Goal: Information Seeking & Learning: Learn about a topic

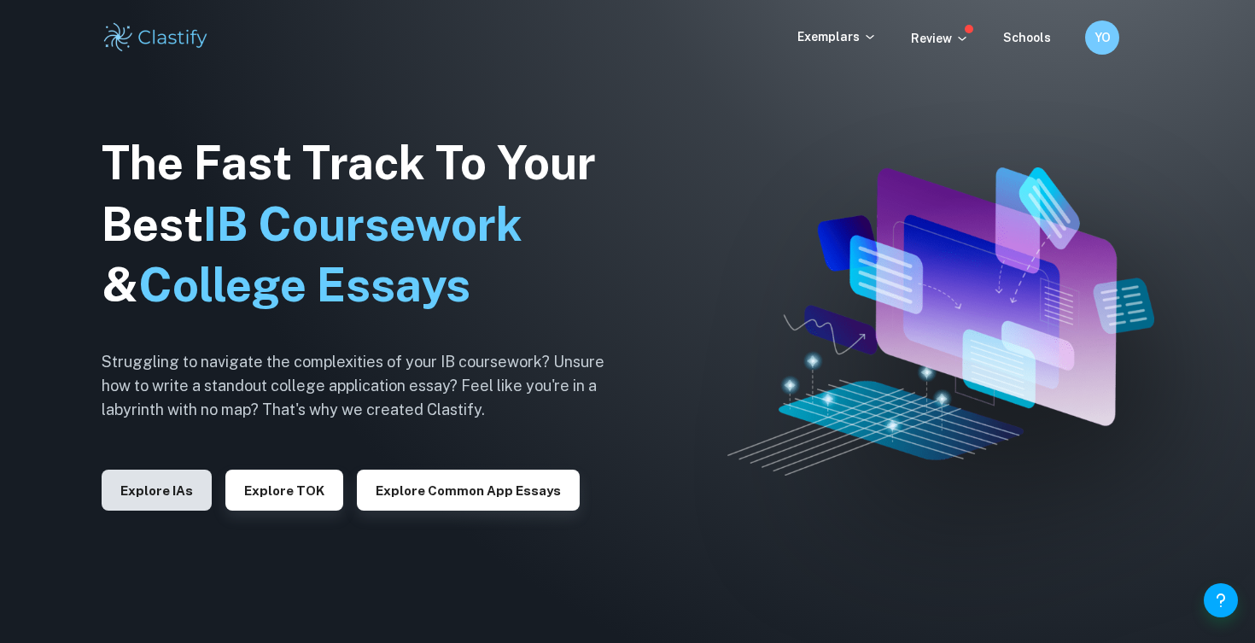
click at [147, 484] on button "Explore IAs" at bounding box center [157, 490] width 110 height 41
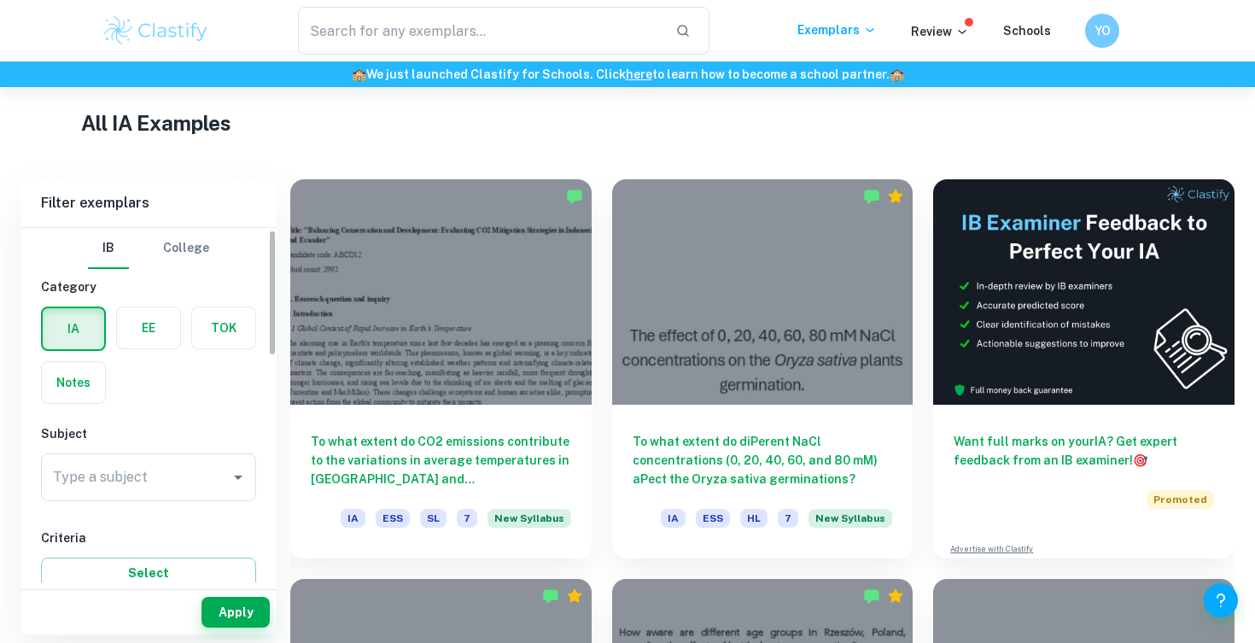
scroll to position [7, 0]
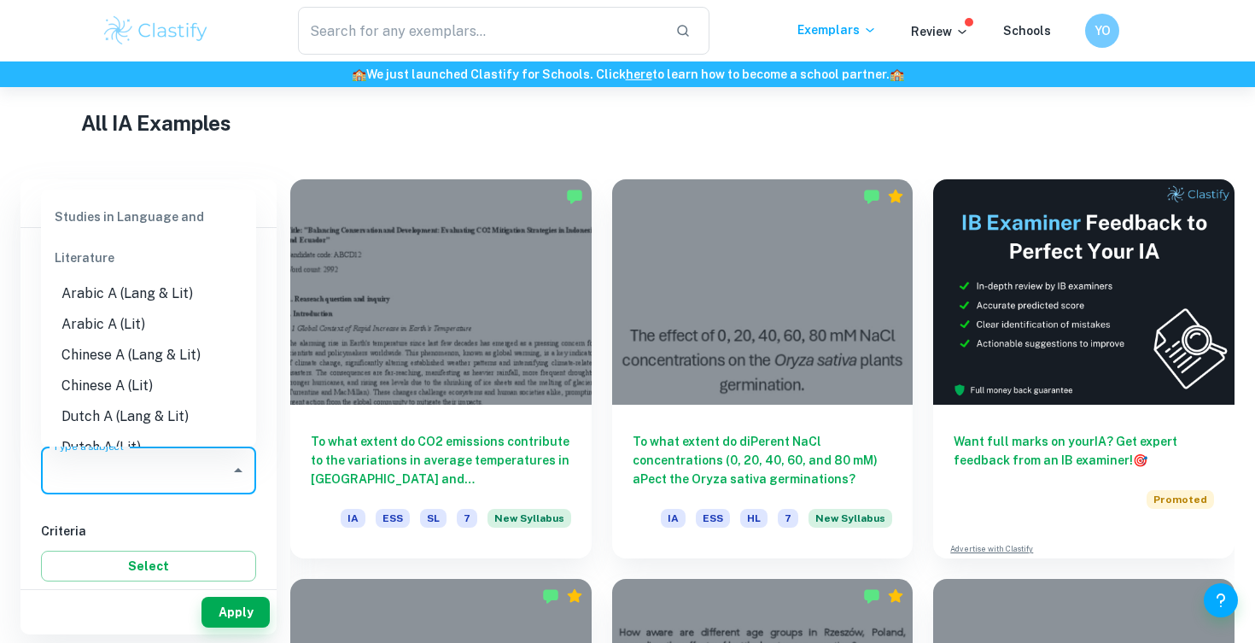
click at [125, 464] on div "Type a subject Type a subject" at bounding box center [148, 471] width 215 height 48
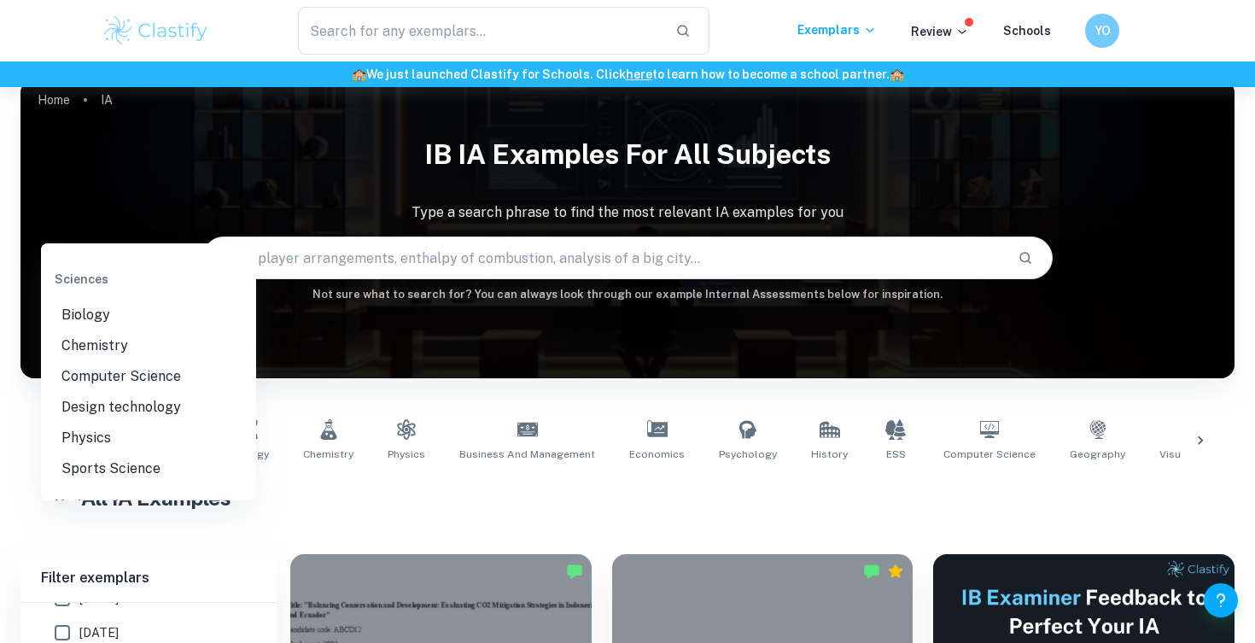
scroll to position [2044, 0]
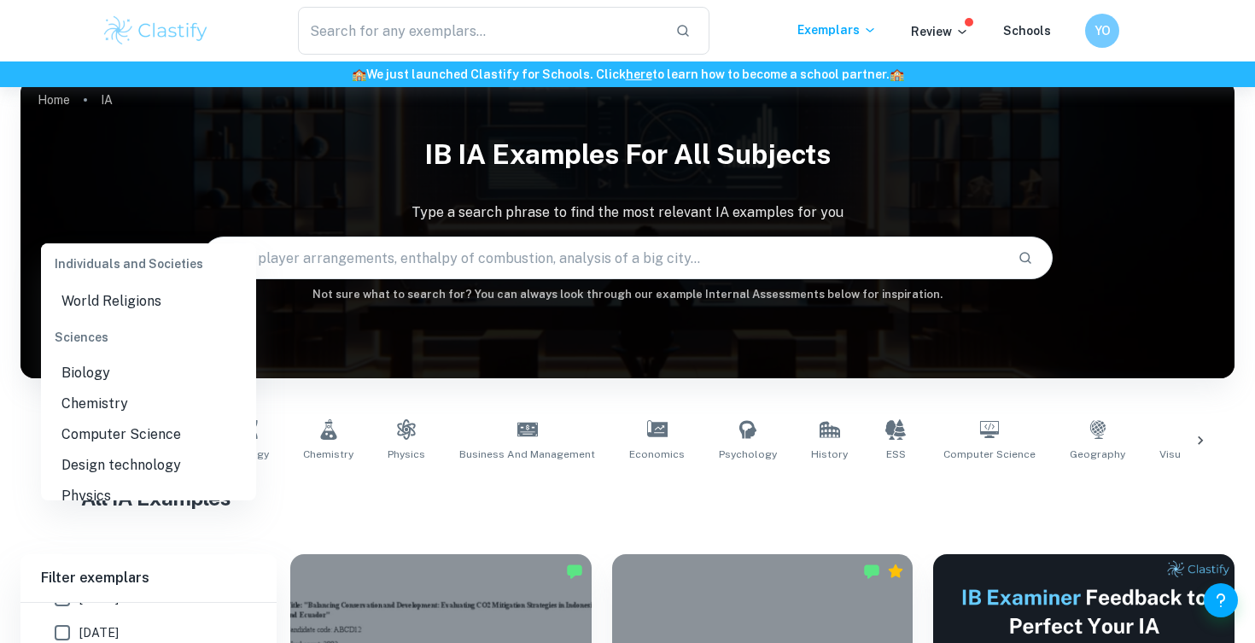
click at [139, 450] on li "Design technology" at bounding box center [148, 465] width 215 height 31
type input "Design technology"
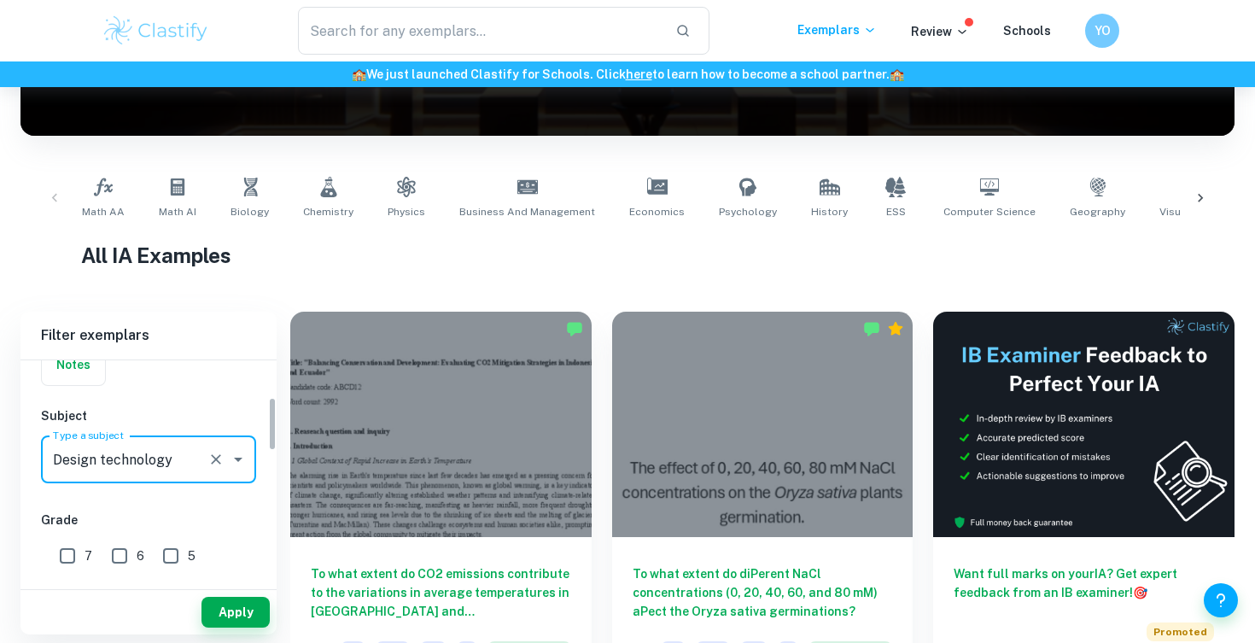
scroll to position [151, 0]
click at [75, 555] on input "7" at bounding box center [67, 555] width 34 height 34
checkbox input "true"
click at [116, 553] on input "6" at bounding box center [119, 555] width 34 height 34
checkbox input "true"
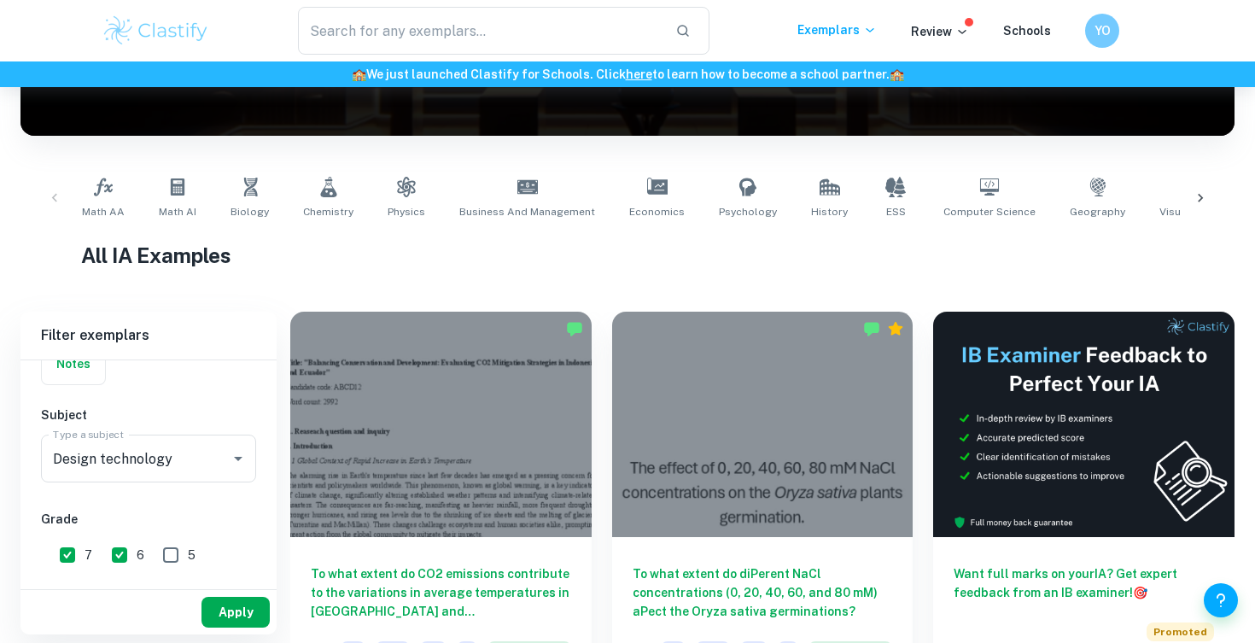
click at [225, 610] on button "Apply" at bounding box center [235, 612] width 68 height 31
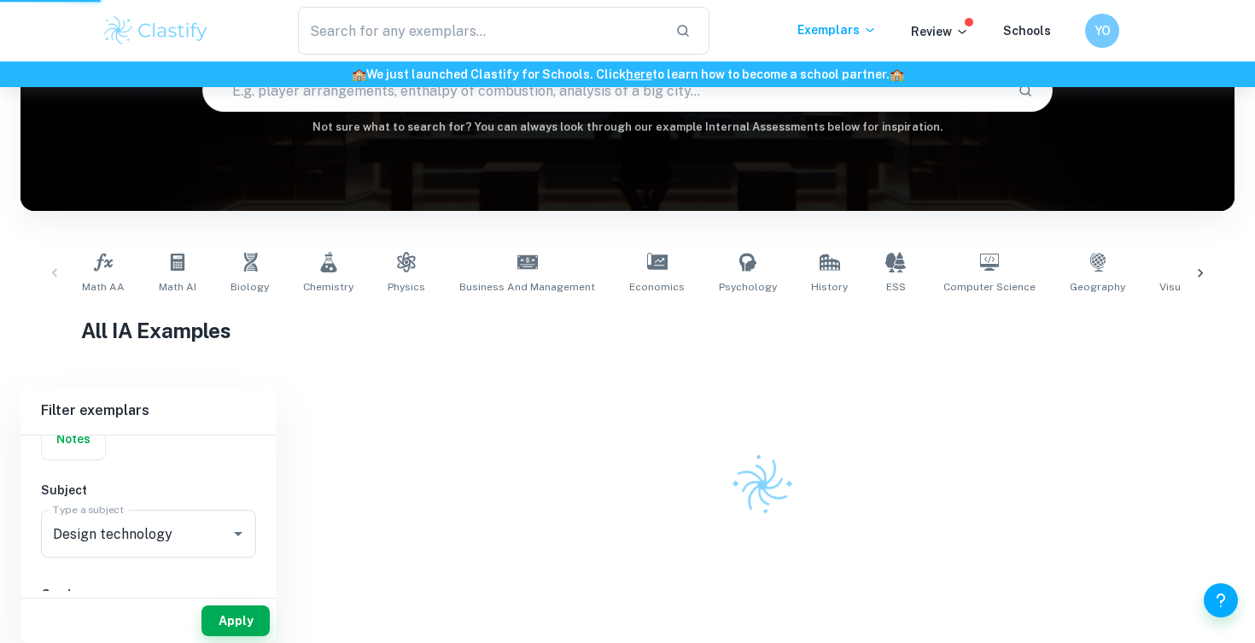
scroll to position [189, 0]
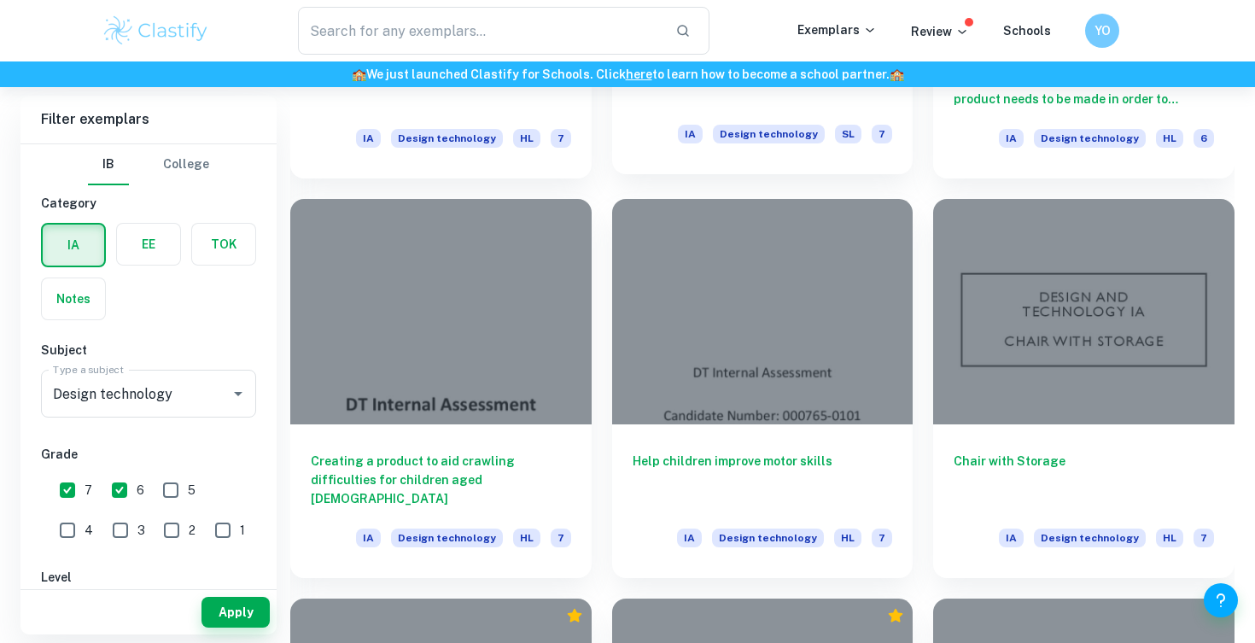
scroll to position [1095, 0]
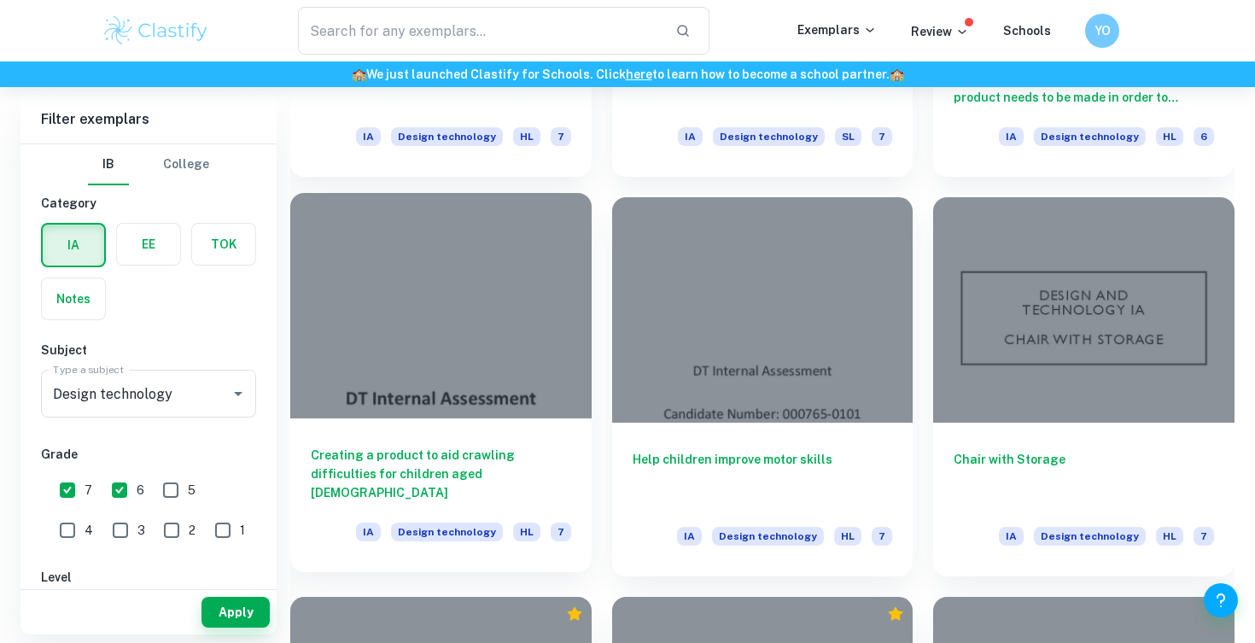
click at [519, 341] on div at bounding box center [440, 305] width 301 height 225
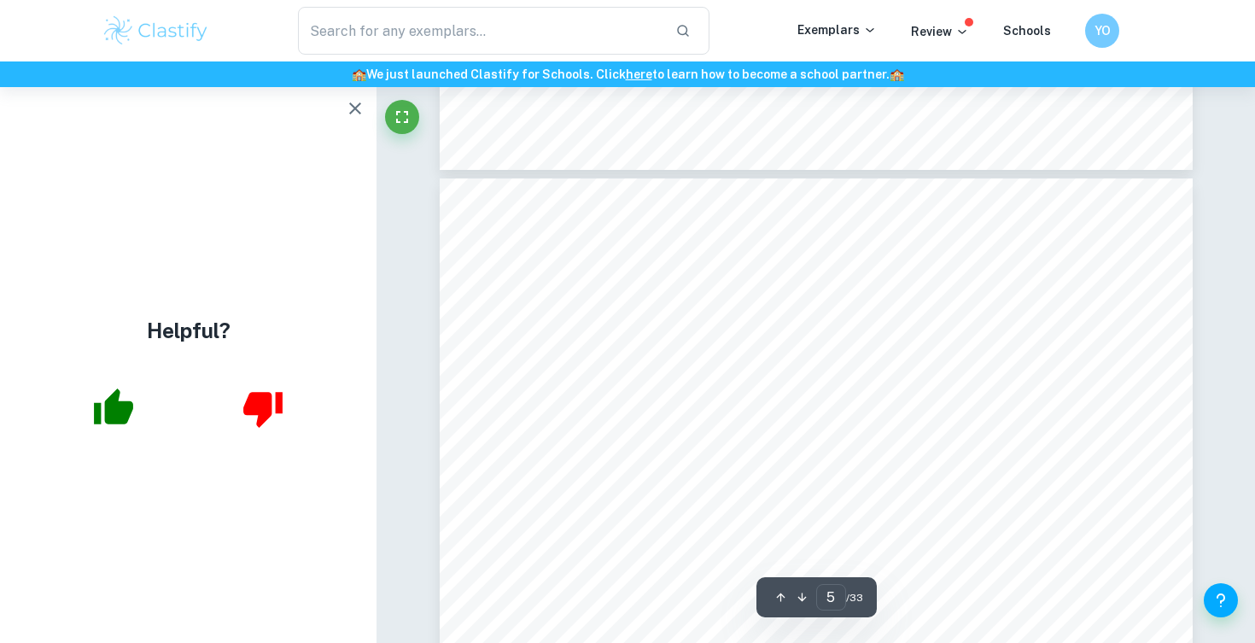
scroll to position [5379, 0]
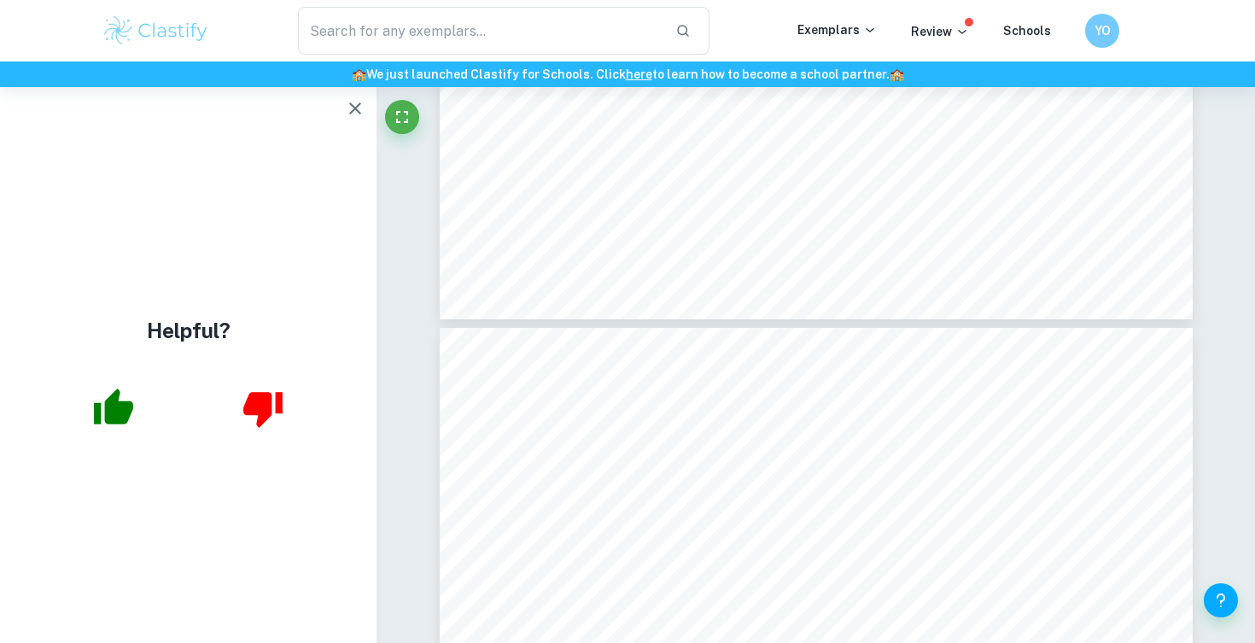
type input "6"
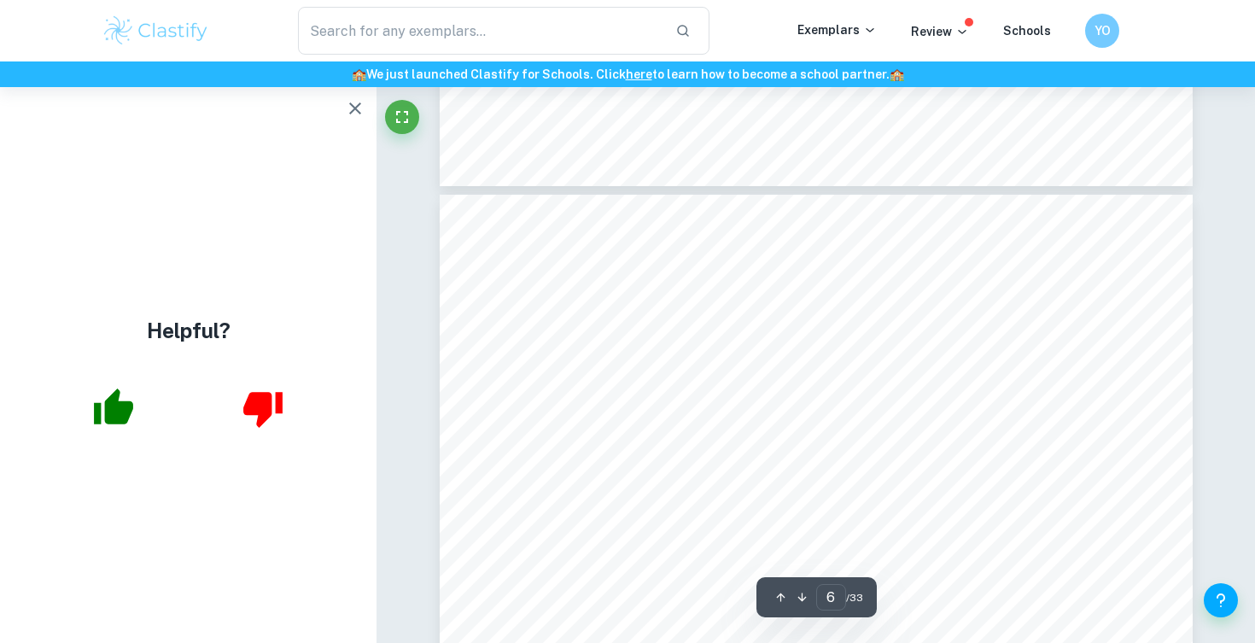
scroll to position [5520, 0]
